Goal: Transaction & Acquisition: Download file/media

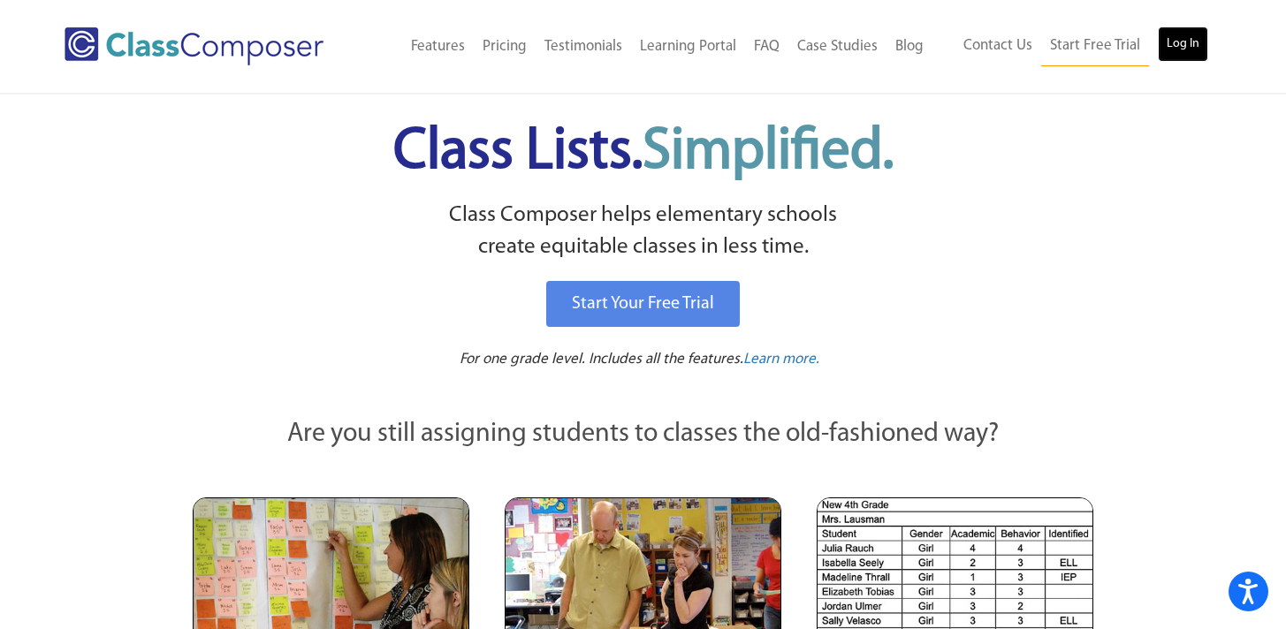
click at [1189, 53] on link "Log In" at bounding box center [1183, 44] width 50 height 35
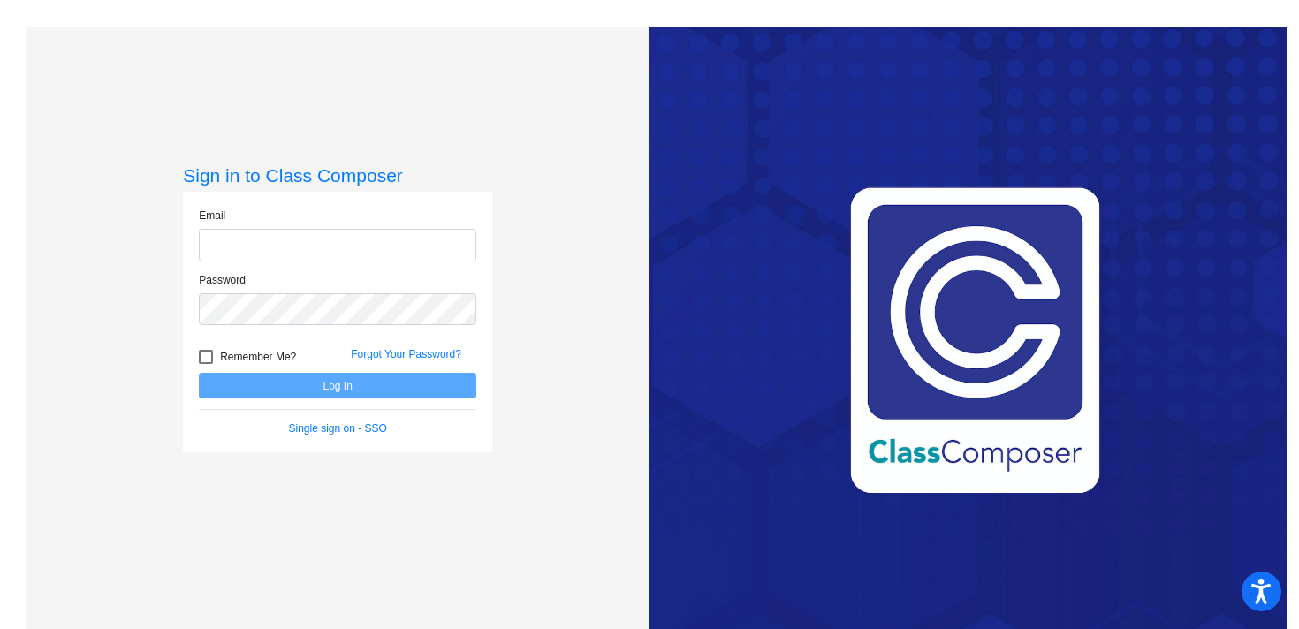
type input "[EMAIL_ADDRESS][DOMAIN_NAME]"
click at [327, 388] on button "Log In" at bounding box center [338, 386] width 278 height 26
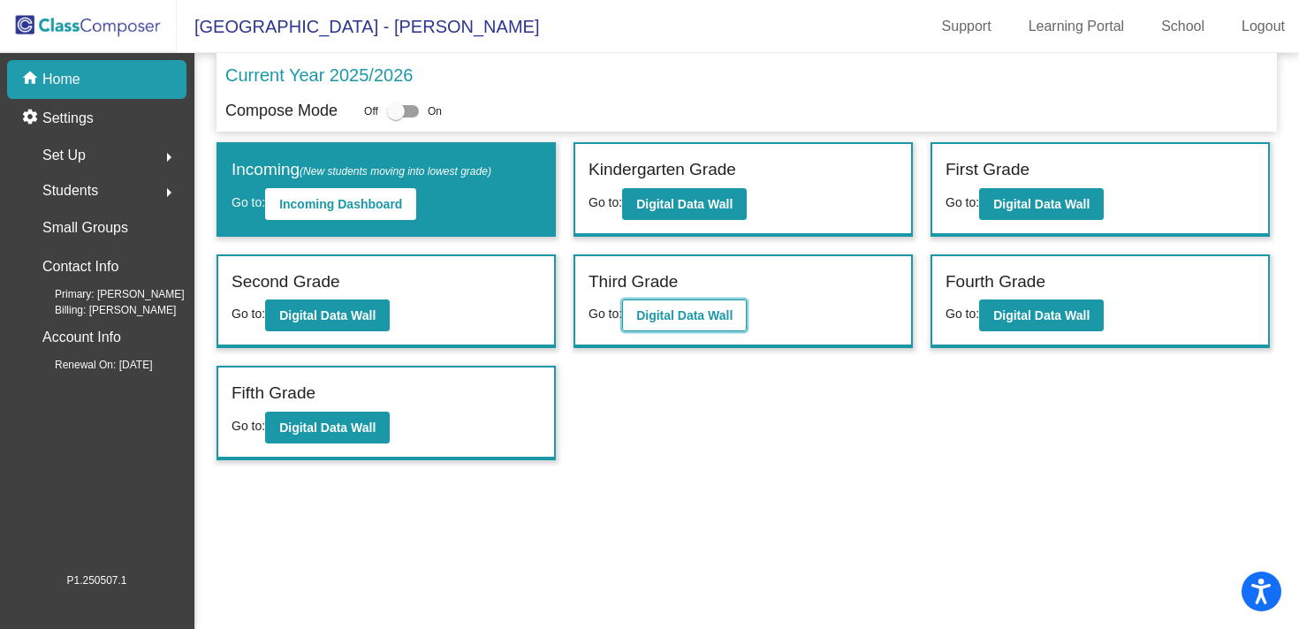
click at [687, 319] on b "Digital Data Wall" at bounding box center [684, 315] width 96 height 14
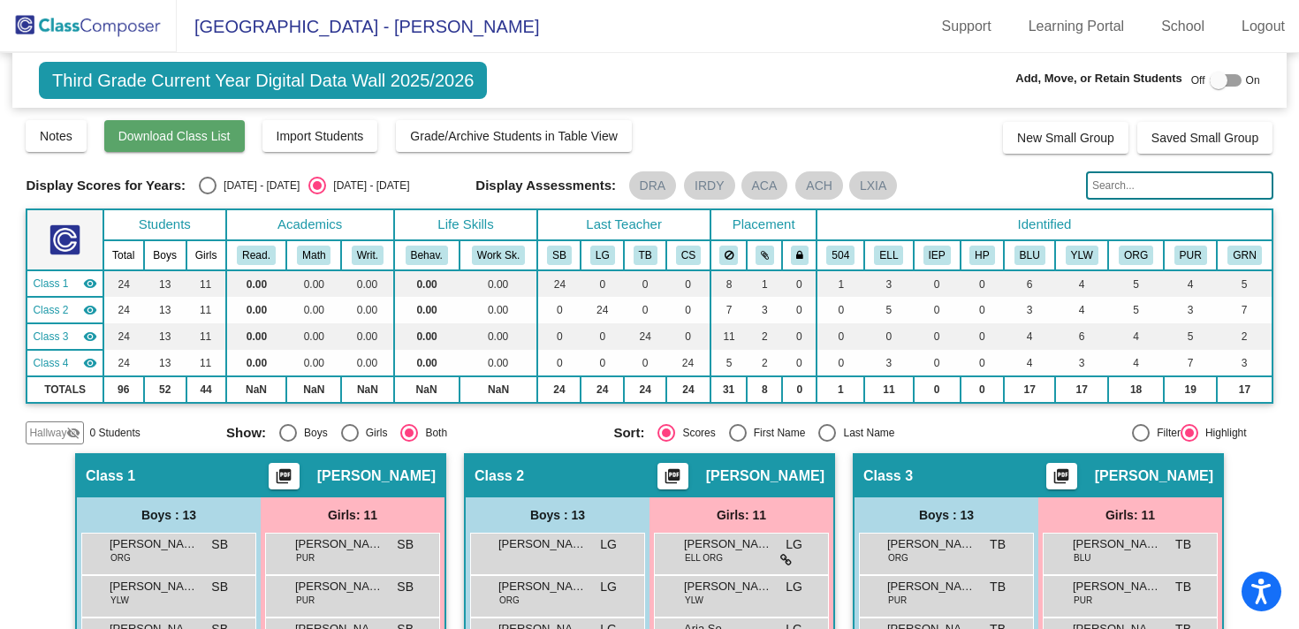
click at [158, 142] on span "Download Class List" at bounding box center [174, 136] width 112 height 14
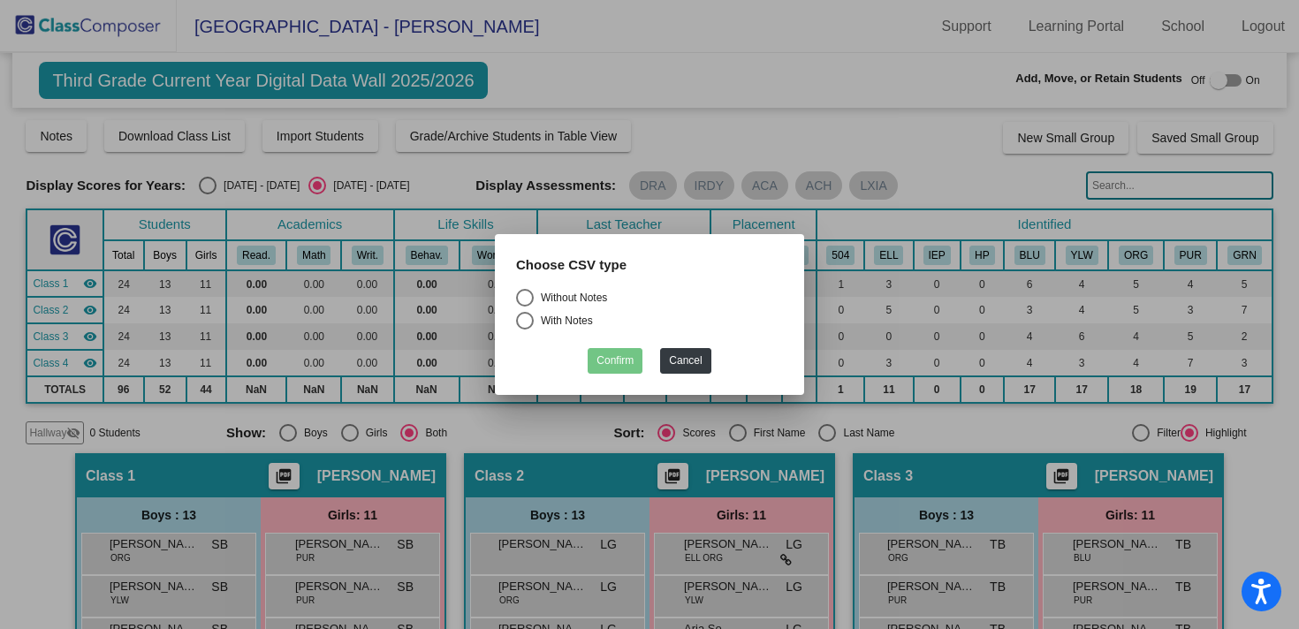
click at [527, 293] on div "Select an option" at bounding box center [525, 298] width 18 height 18
click at [525, 307] on input "Without Notes" at bounding box center [524, 307] width 1 height 1
radio input "true"
click at [628, 360] on button "Confirm" at bounding box center [615, 361] width 55 height 26
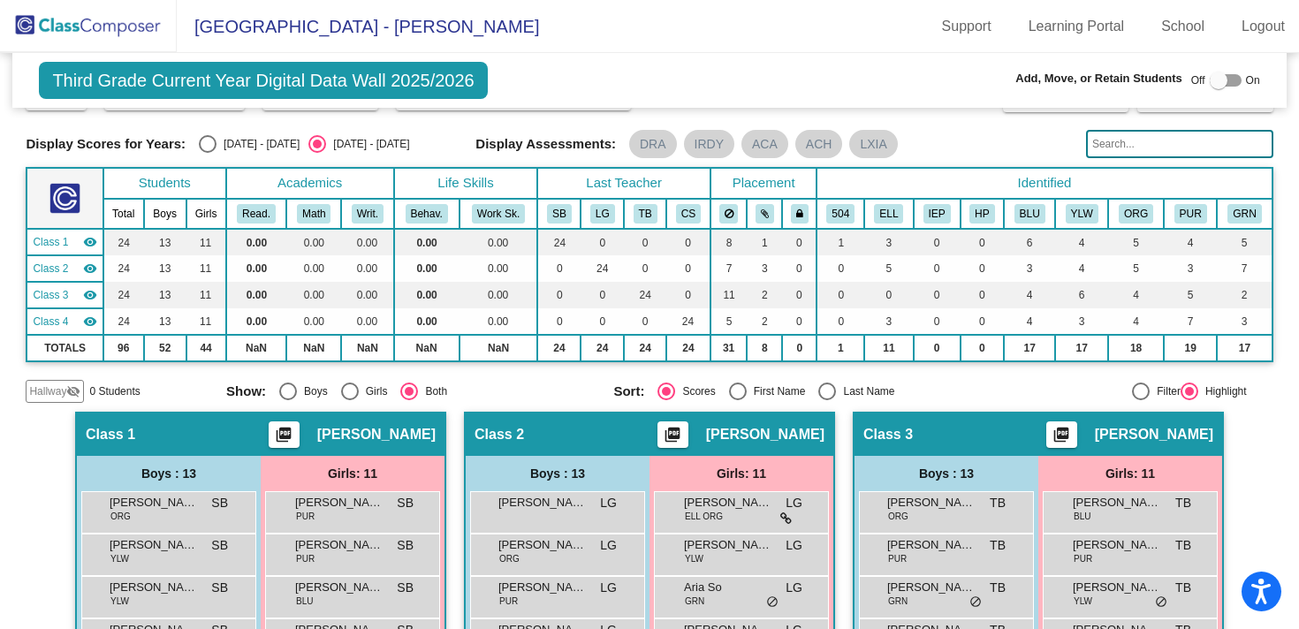
scroll to position [80, 0]
